Goal: Task Accomplishment & Management: Manage account settings

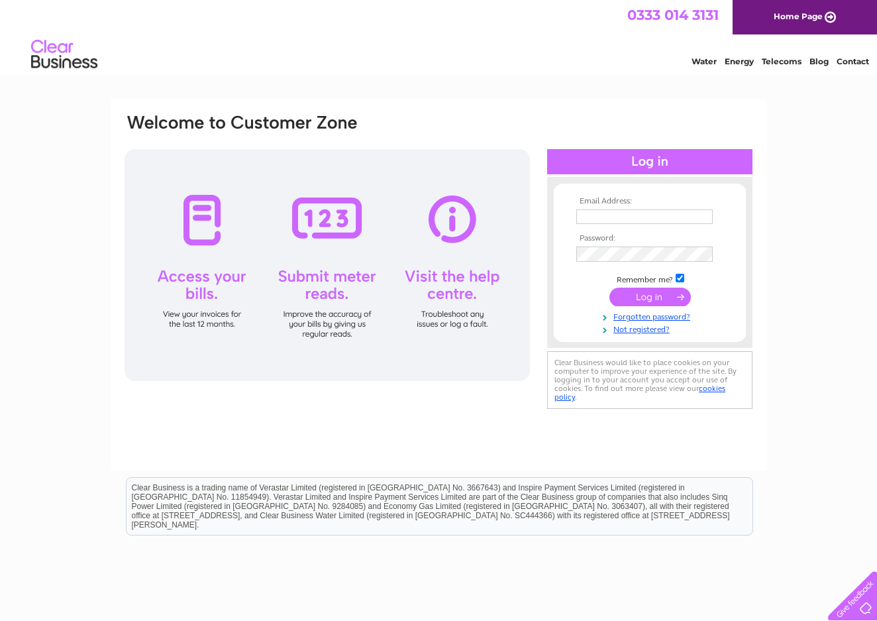
type input "[EMAIL_ADDRESS][DOMAIN_NAME]"
click at [641, 292] on input "submit" at bounding box center [650, 298] width 81 height 19
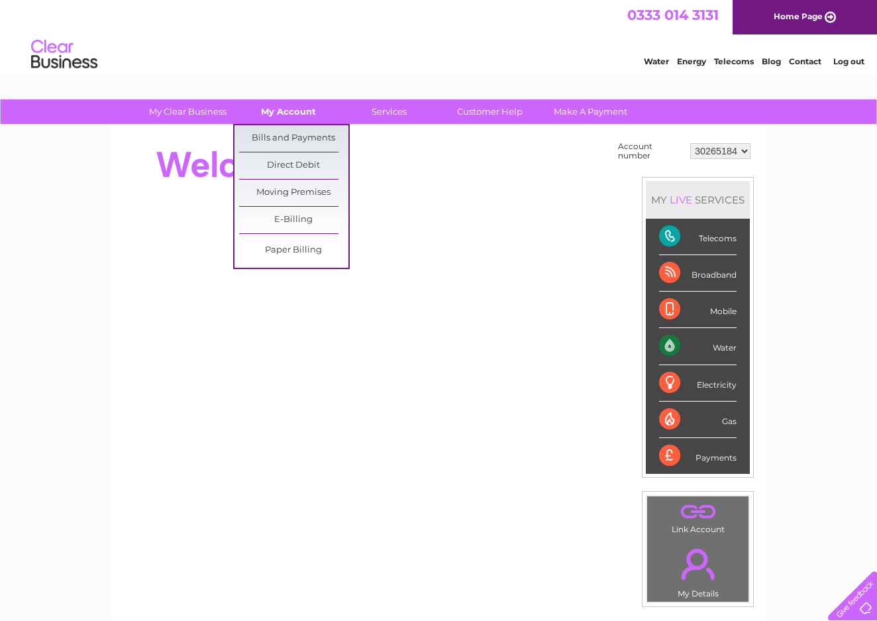
click at [284, 116] on link "My Account" at bounding box center [288, 111] width 109 height 25
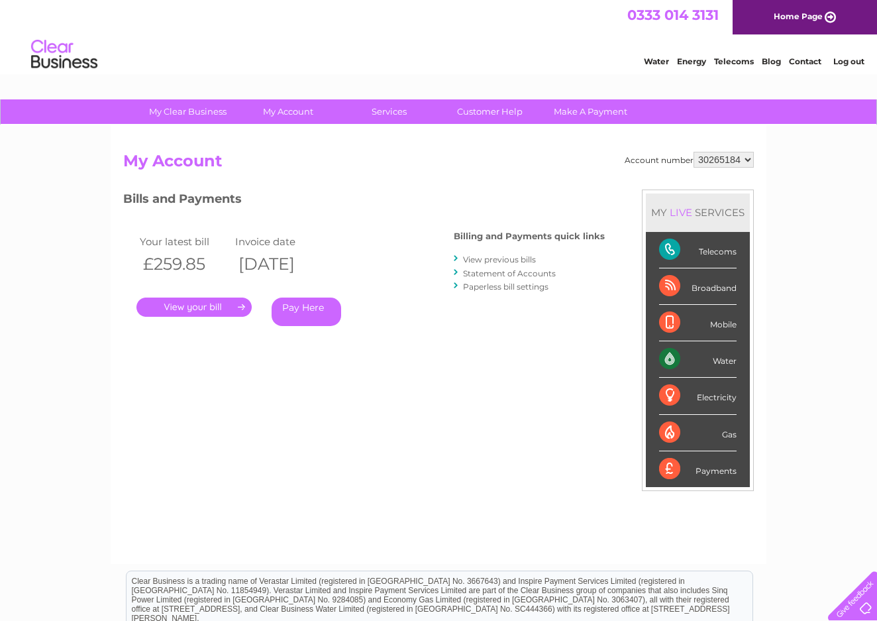
click at [517, 258] on link "View previous bills" at bounding box center [499, 259] width 73 height 10
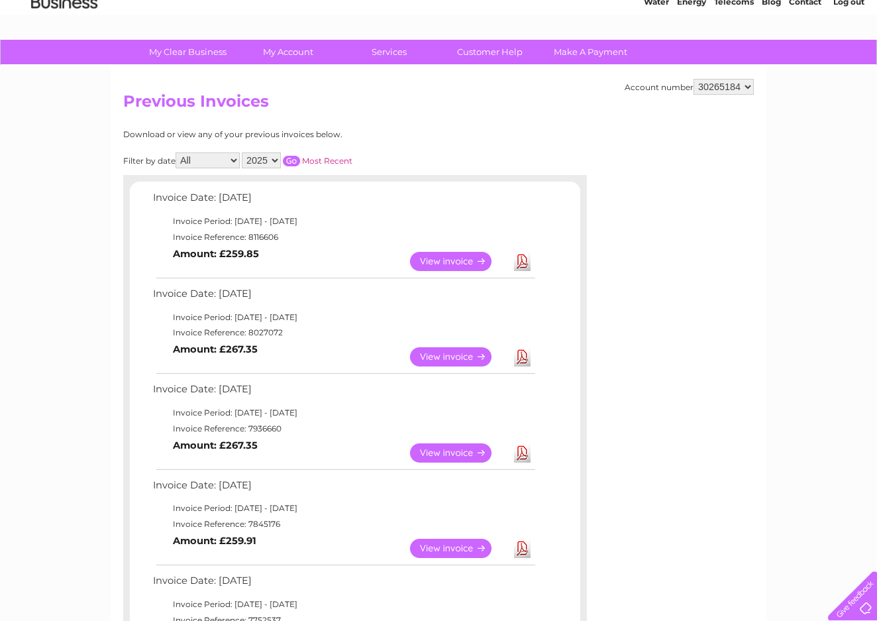
scroll to position [37, 0]
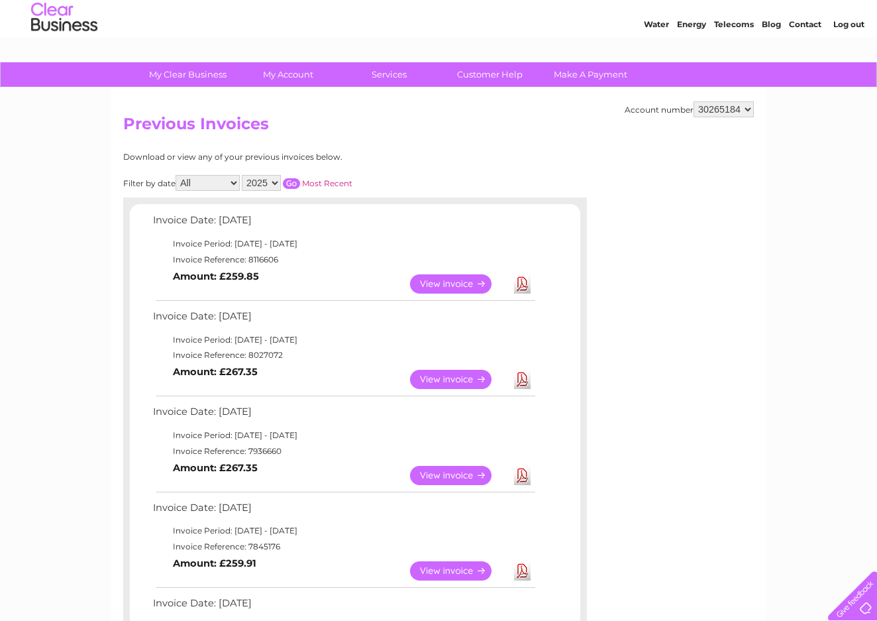
click at [70, 24] on img at bounding box center [64, 17] width 68 height 40
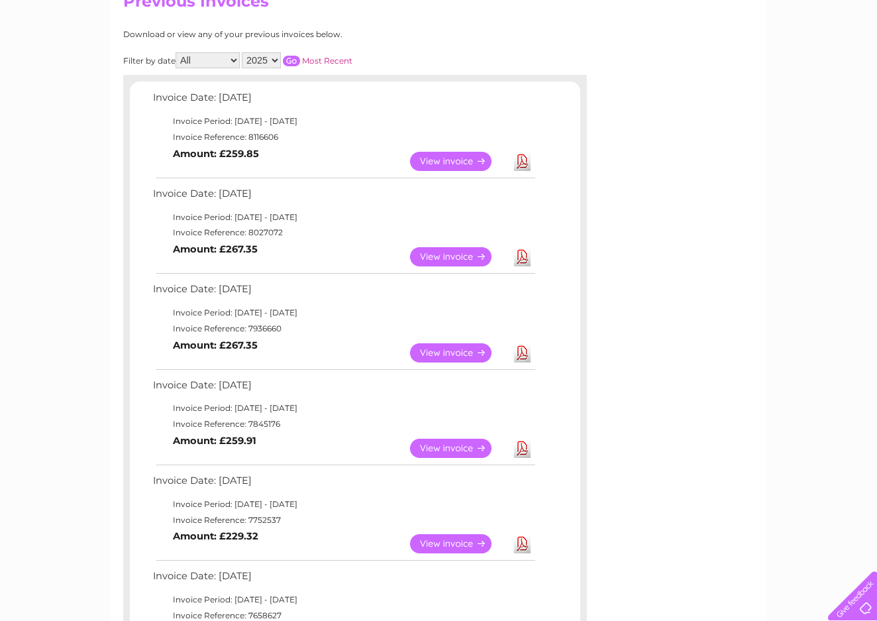
scroll to position [85, 0]
